Goal: Obtain resource: Obtain resource

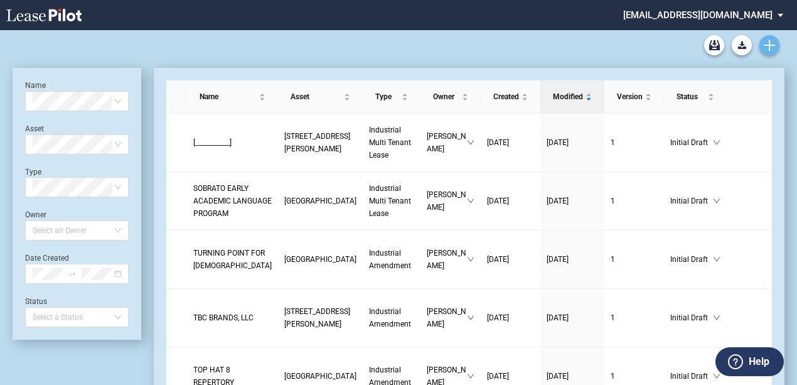
click at [772, 38] on link "Create new document" at bounding box center [770, 45] width 20 height 20
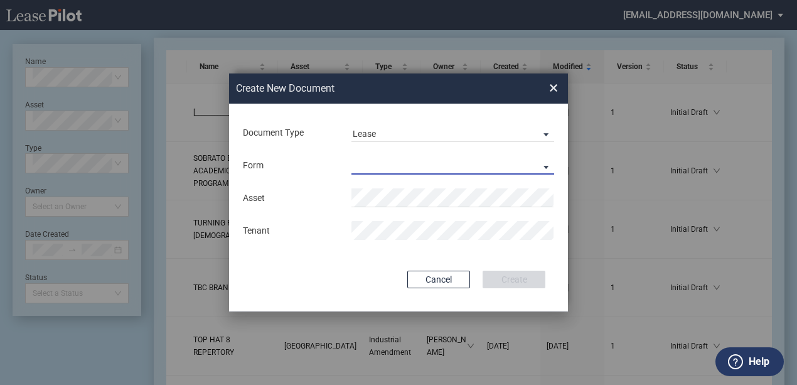
click at [419, 157] on md-select "Industrial Single Tenant Lease Industrial Multi Tenant Lease" at bounding box center [453, 165] width 203 height 19
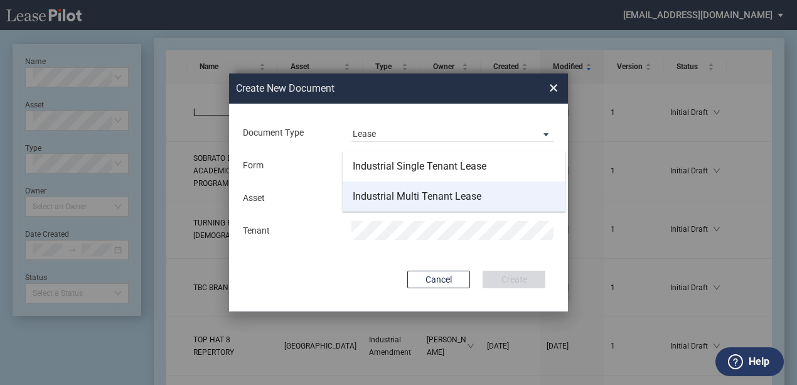
click at [384, 198] on div "Industrial Multi Tenant Lease" at bounding box center [417, 197] width 129 height 14
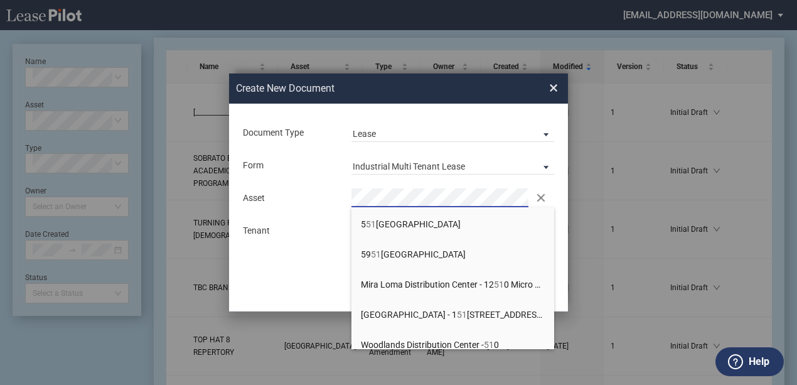
scroll to position [220, 0]
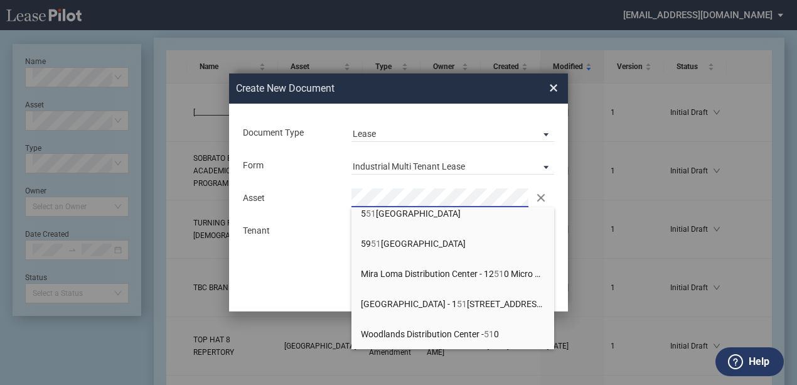
click at [549, 85] on div "Create New Document Create New Conformed Deal ×" at bounding box center [398, 88] width 339 height 31
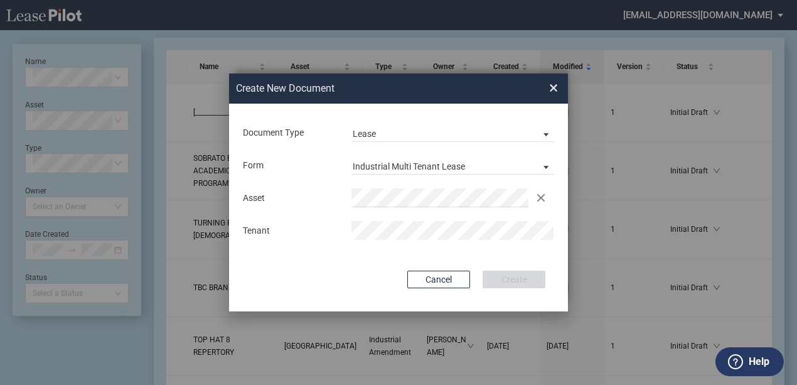
click at [553, 89] on span "×" at bounding box center [553, 88] width 9 height 20
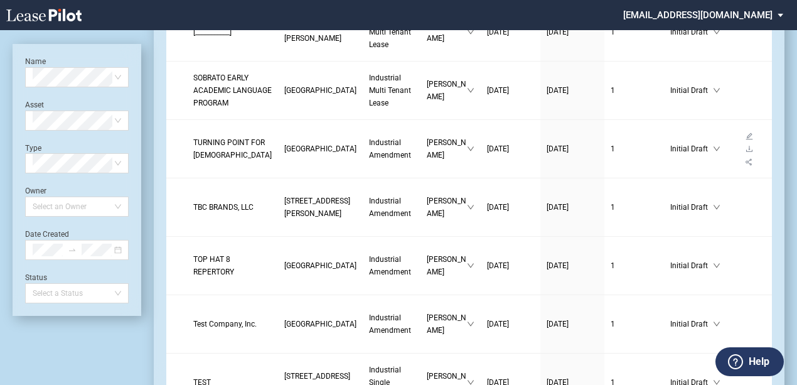
scroll to position [0, 0]
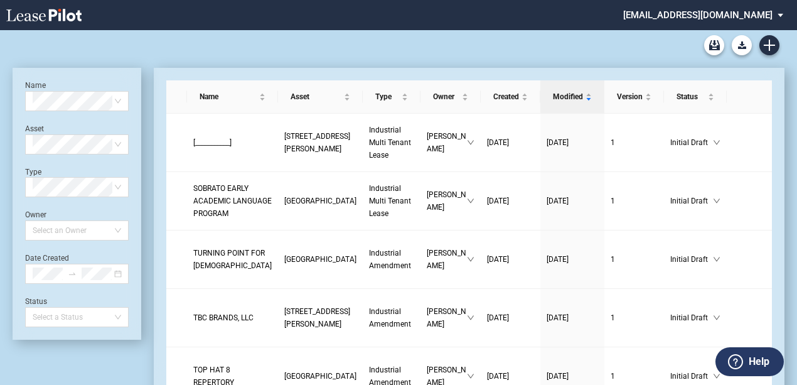
click at [777, 16] on md-select "[EMAIL_ADDRESS][DOMAIN_NAME] Change Password 2-Factor Authentication Sign Out" at bounding box center [708, 14] width 172 height 28
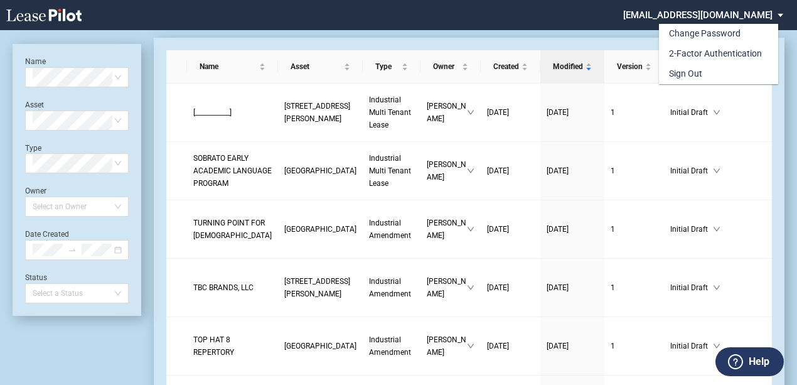
click at [638, 19] on md-backdrop at bounding box center [398, 207] width 797 height 414
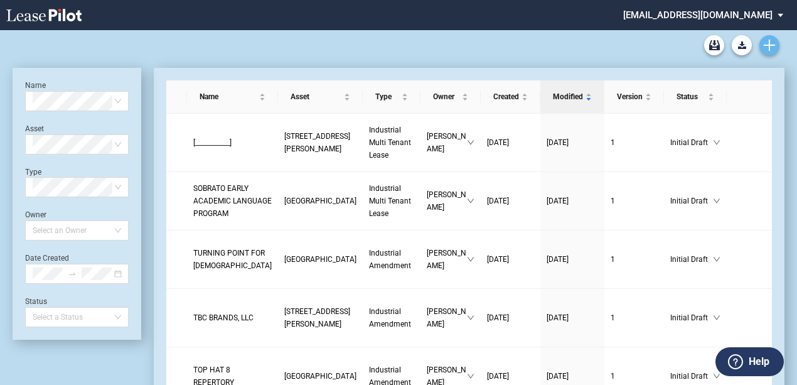
click at [770, 46] on icon "Create new document" at bounding box center [769, 45] width 11 height 11
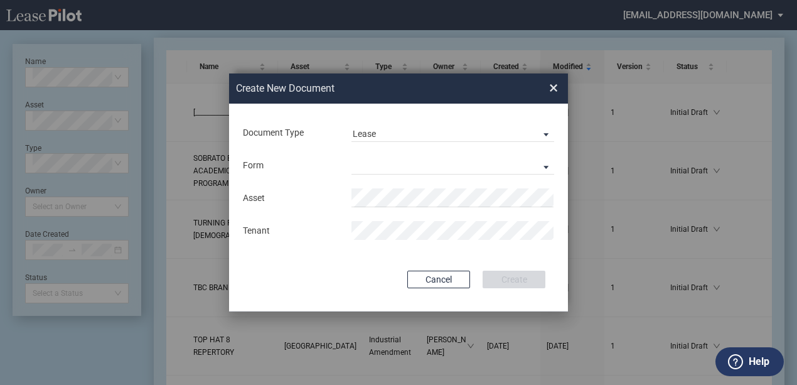
click at [557, 92] on span "×" at bounding box center [553, 88] width 9 height 20
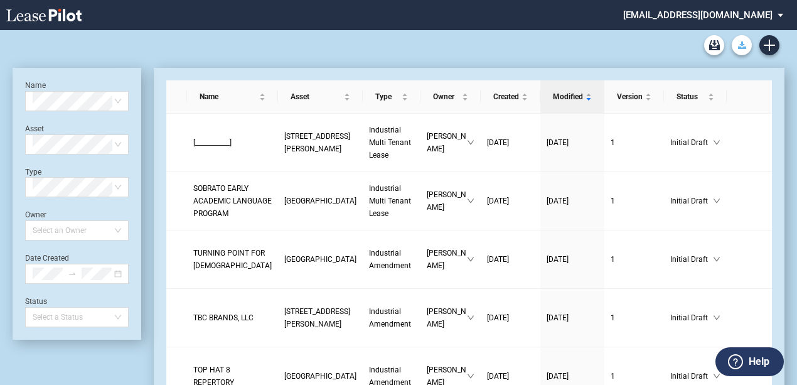
click at [739, 45] on icon "Download Blank Form" at bounding box center [742, 45] width 8 height 8
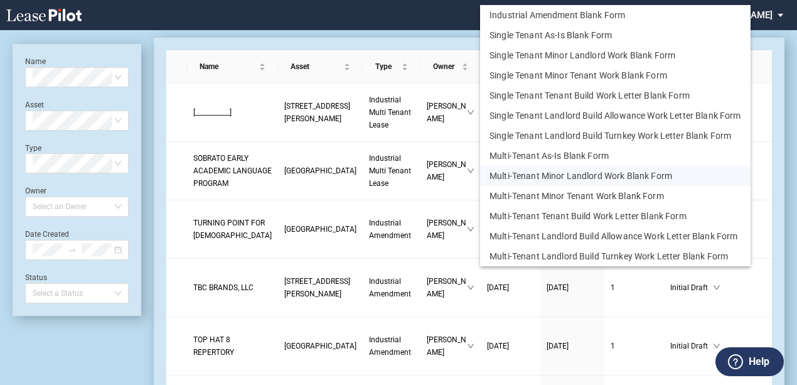
click at [589, 180] on button "Multi-Tenant Minor Landlord Work Blank Form" at bounding box center [615, 176] width 271 height 20
